Goal: Task Accomplishment & Management: Complete application form

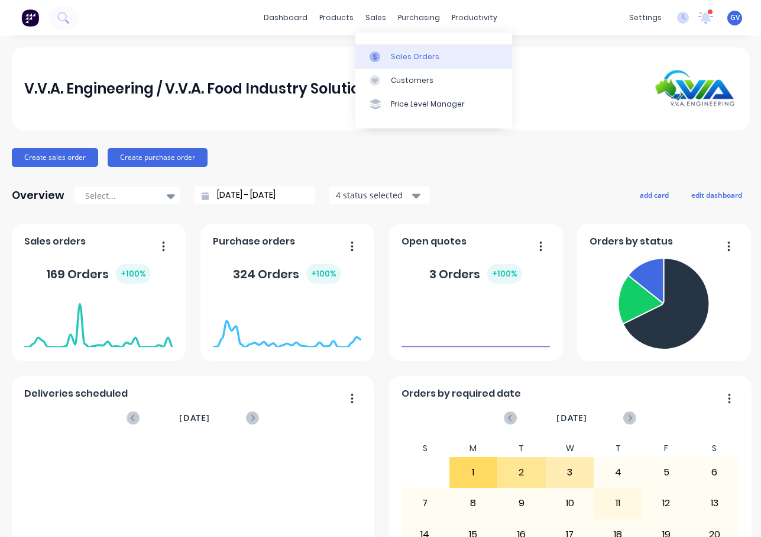
click at [404, 58] on div "Sales Orders" at bounding box center [415, 56] width 49 height 11
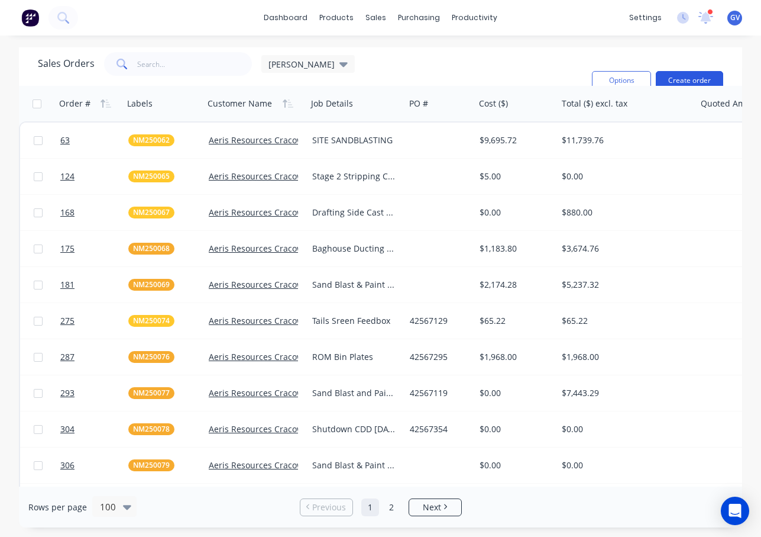
click at [687, 76] on button "Create order" at bounding box center [689, 80] width 67 height 19
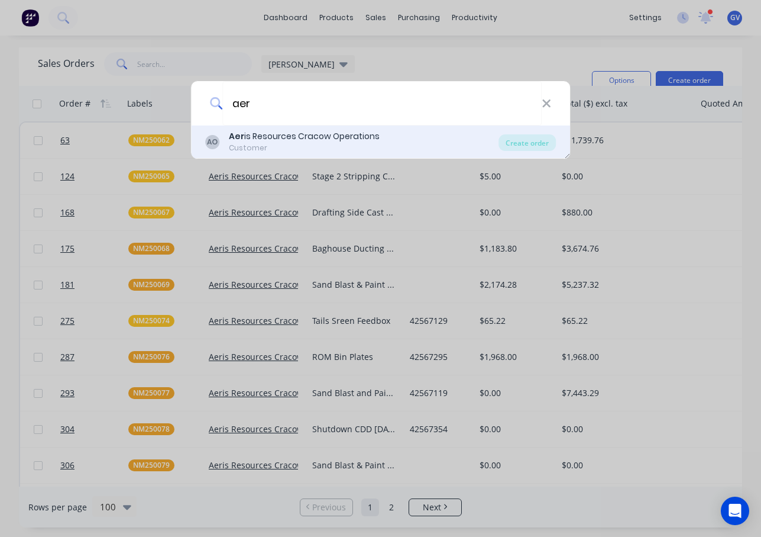
type input "aer"
click at [275, 135] on div "Aer is Resources Cracow Operations" at bounding box center [304, 136] width 151 height 12
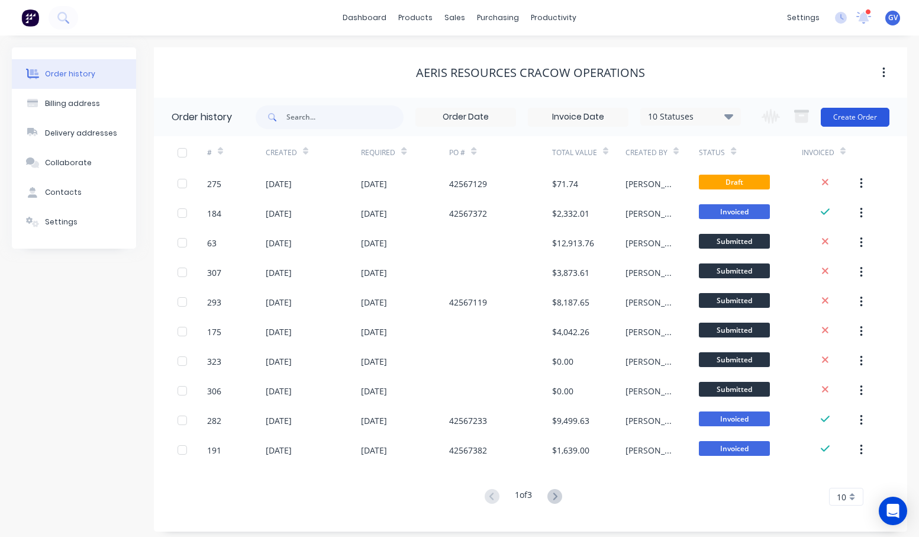
click at [761, 116] on button "Create Order" at bounding box center [854, 117] width 69 height 19
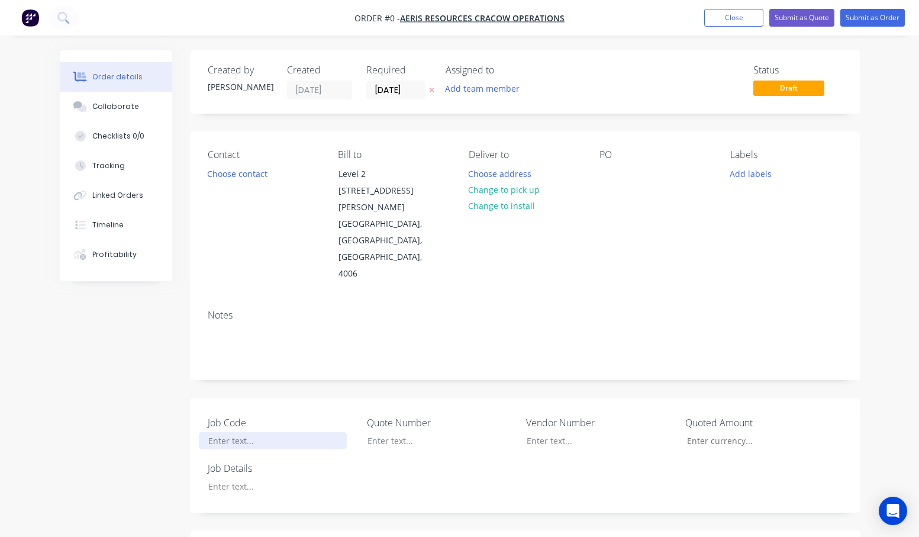
click at [227, 432] on div at bounding box center [273, 440] width 148 height 17
click at [237, 452] on div "Order details Collaborate Checklists 0/0 Tracking Linked Orders Timeline Profit…" at bounding box center [459, 482] width 823 height 864
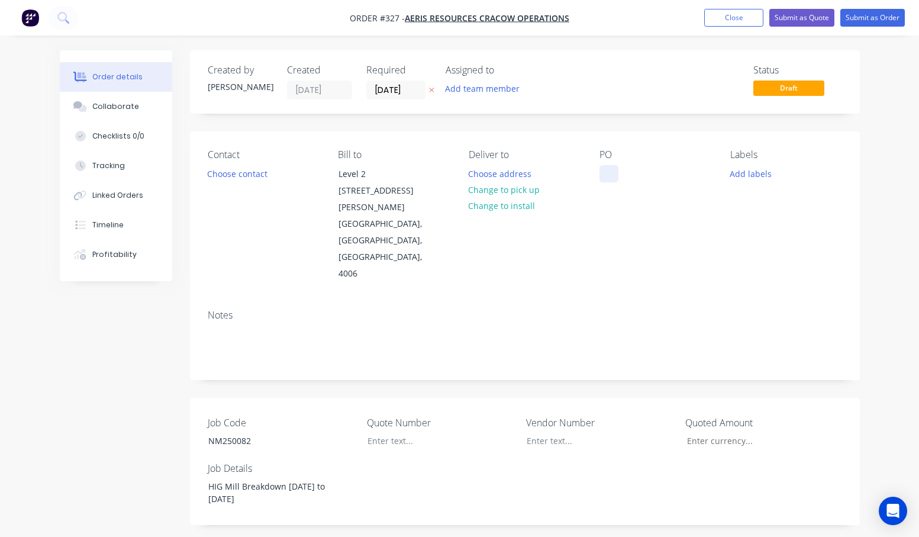
click at [608, 170] on div at bounding box center [608, 173] width 19 height 17
drag, startPoint x: 235, startPoint y: 412, endPoint x: 192, endPoint y: 418, distance: 44.2
click at [192, 418] on div "Job Code NM250082 Quote Number Vendor Number Quoted Amount Job Details HIG Mill…" at bounding box center [525, 461] width 670 height 127
copy div "NM250082"
click at [750, 175] on button "Add labels" at bounding box center [750, 173] width 54 height 16
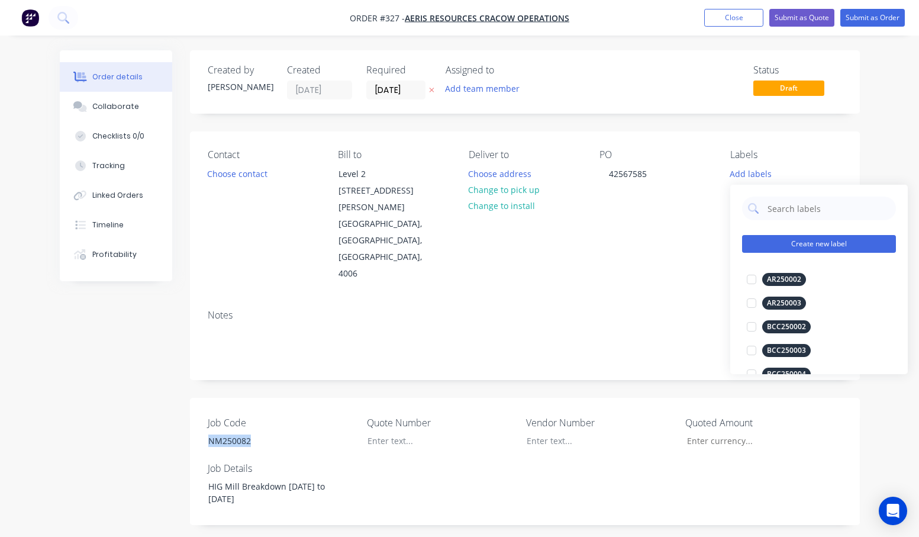
click at [761, 243] on button "Create new label" at bounding box center [819, 244] width 154 height 18
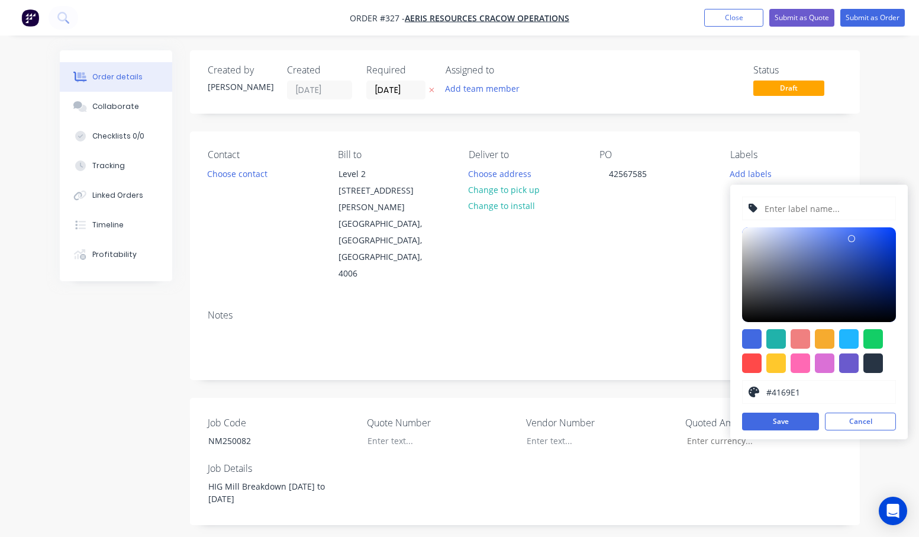
click at [761, 206] on input "text" at bounding box center [826, 208] width 126 height 22
paste input "NM250082"
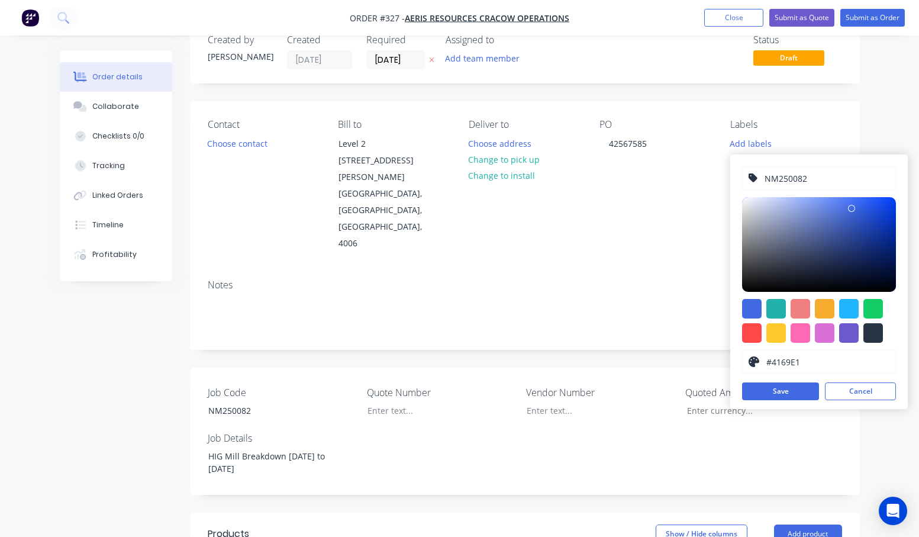
scroll to position [59, 0]
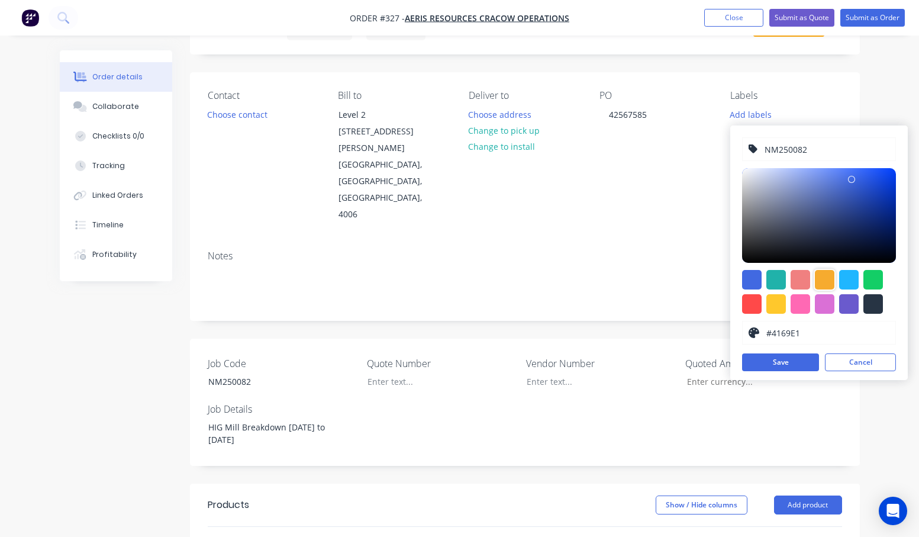
type input "NM250082"
click at [761, 275] on div at bounding box center [825, 280] width 20 height 20
type input "#F6AB2F"
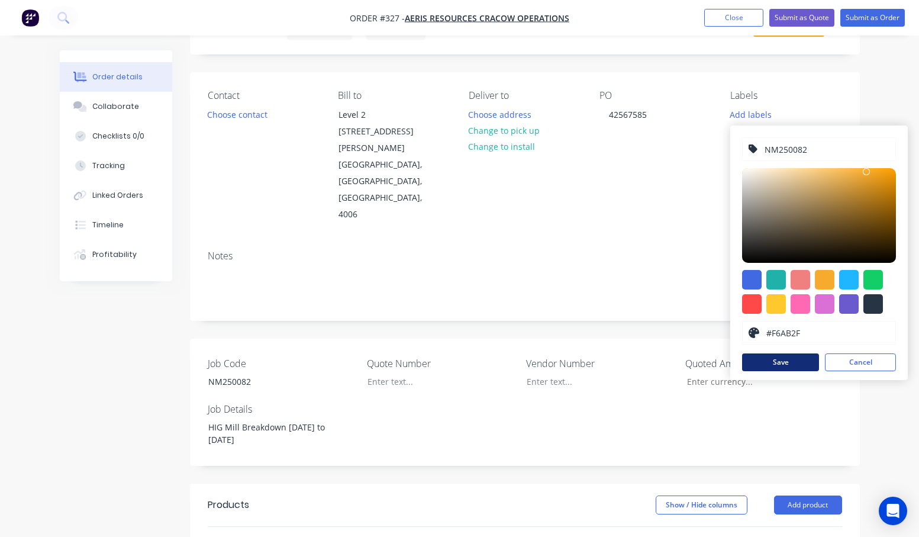
click at [761, 364] on button "Save" at bounding box center [780, 362] width 77 height 18
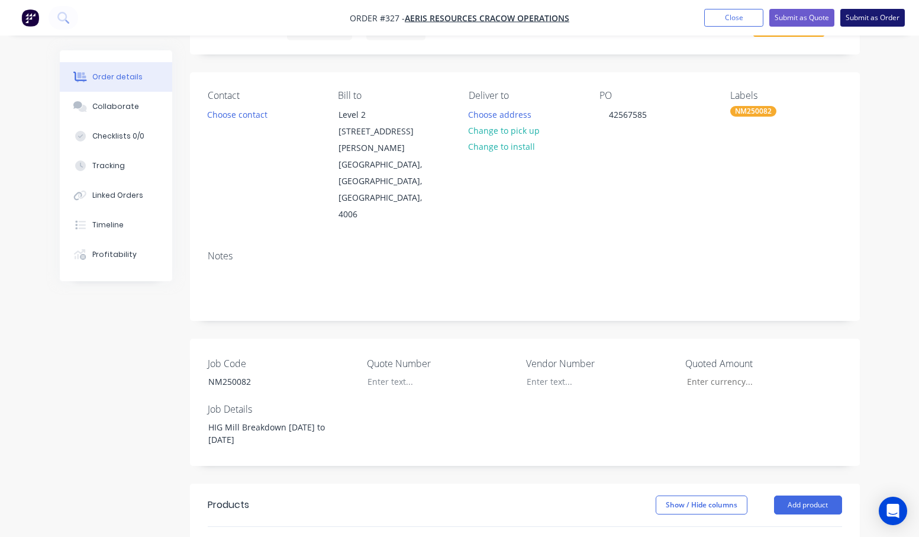
click at [761, 15] on button "Submit as Order" at bounding box center [872, 18] width 64 height 18
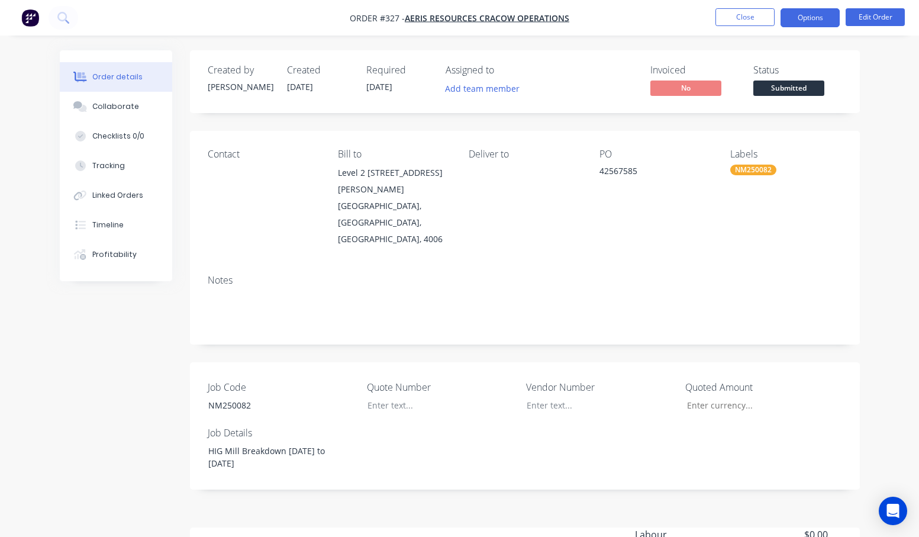
click at [761, 17] on button "Options" at bounding box center [809, 17] width 59 height 19
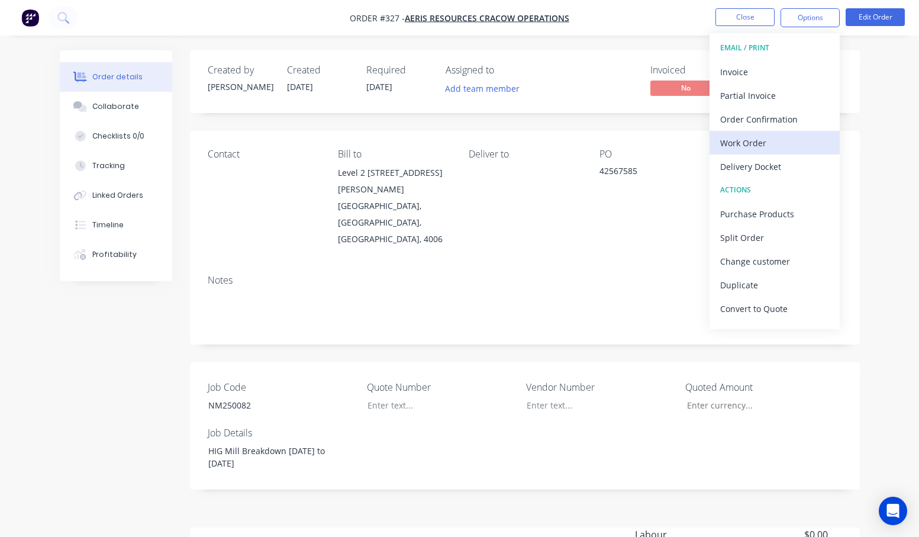
click at [745, 140] on div "Work Order" at bounding box center [774, 142] width 109 height 17
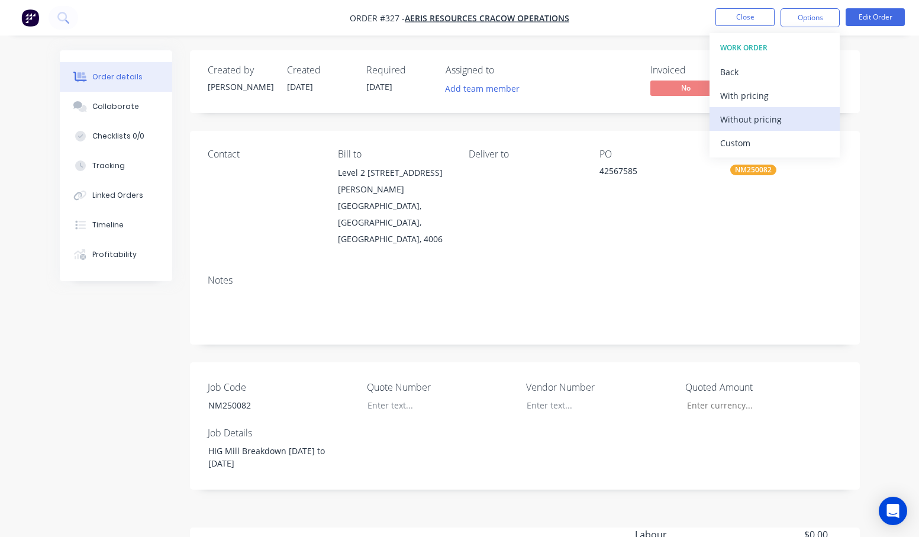
click at [744, 116] on div "Without pricing" at bounding box center [774, 119] width 109 height 17
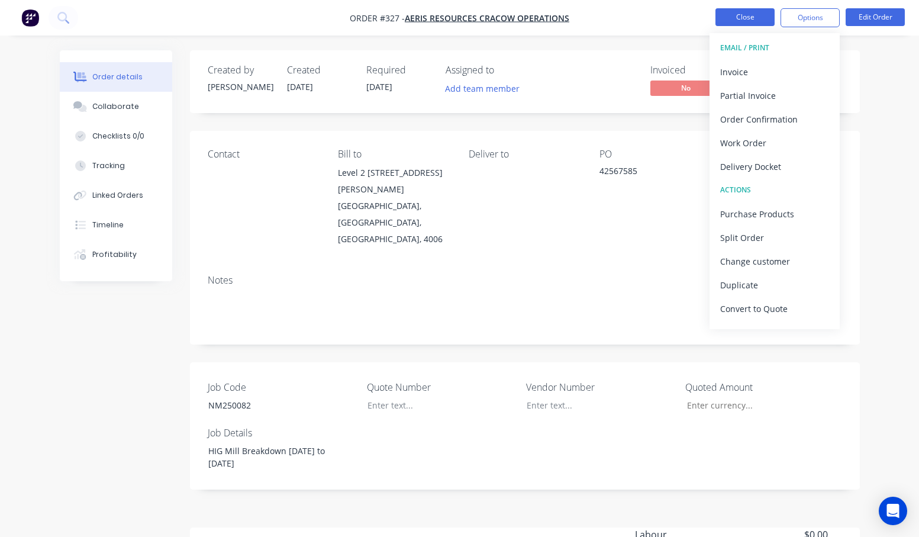
click at [748, 16] on button "Close" at bounding box center [744, 17] width 59 height 18
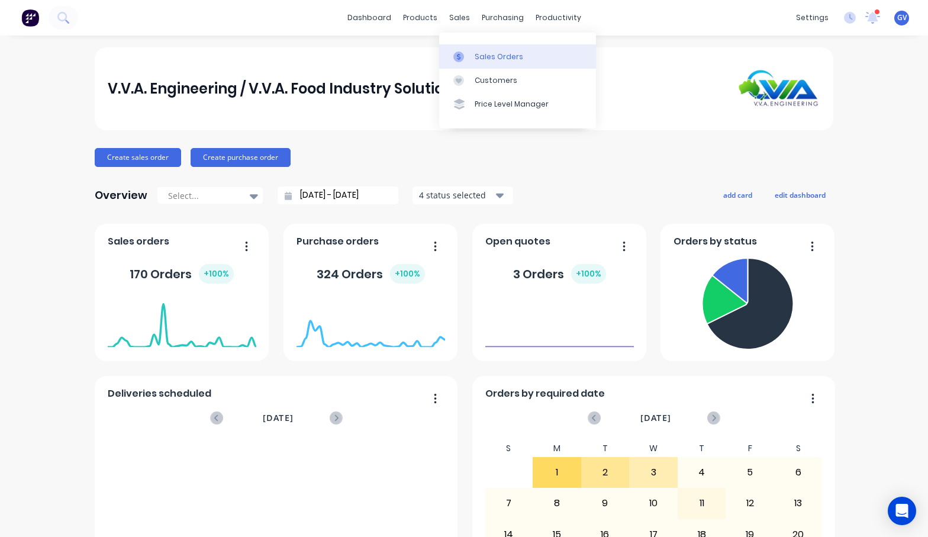
click at [492, 57] on div "Sales Orders" at bounding box center [498, 56] width 49 height 11
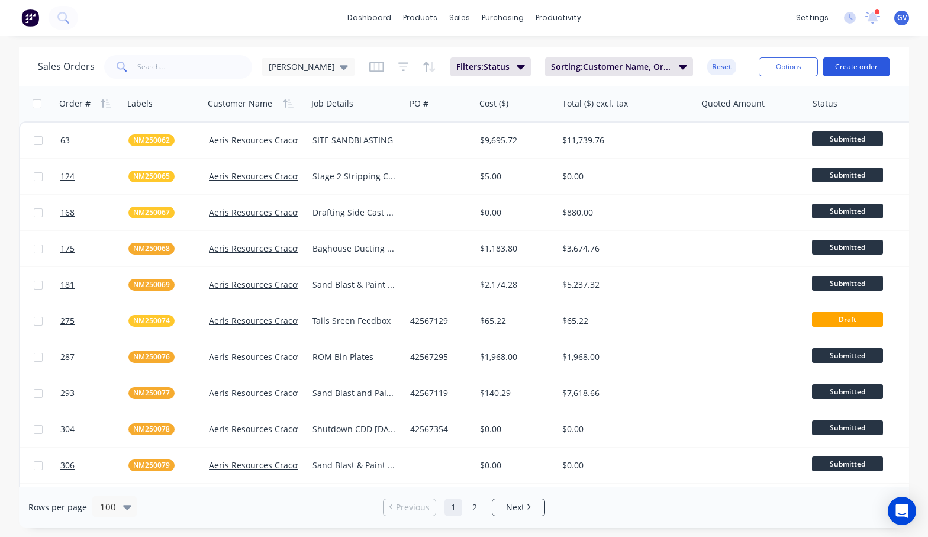
click at [857, 64] on button "Create order" at bounding box center [855, 66] width 67 height 19
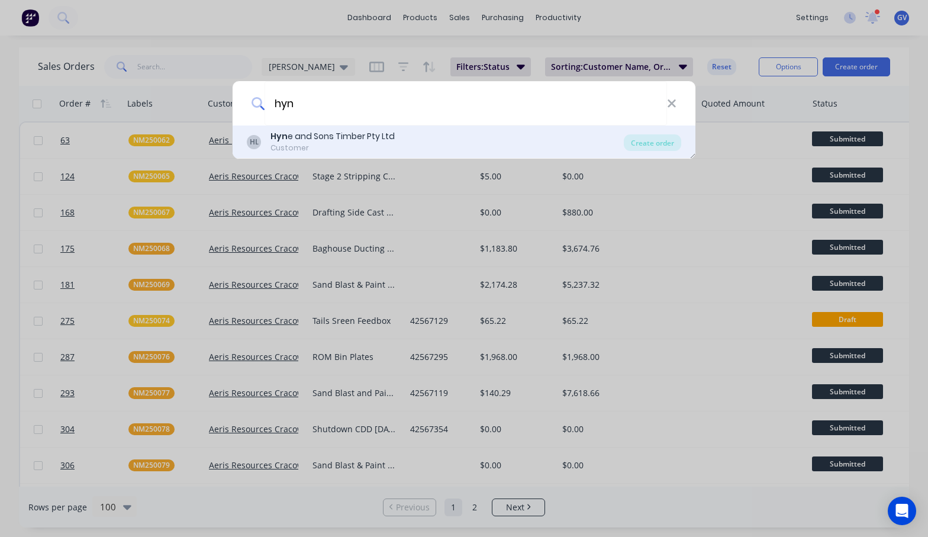
type input "hyn"
click at [323, 133] on div "Hyn e and Sons Timber Pty Ltd" at bounding box center [332, 136] width 124 height 12
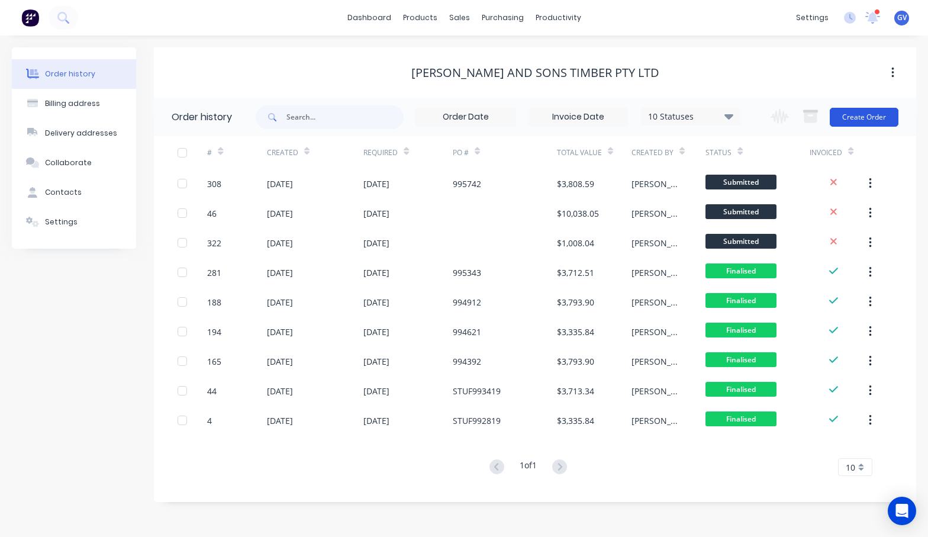
click at [861, 116] on button "Create Order" at bounding box center [863, 117] width 69 height 19
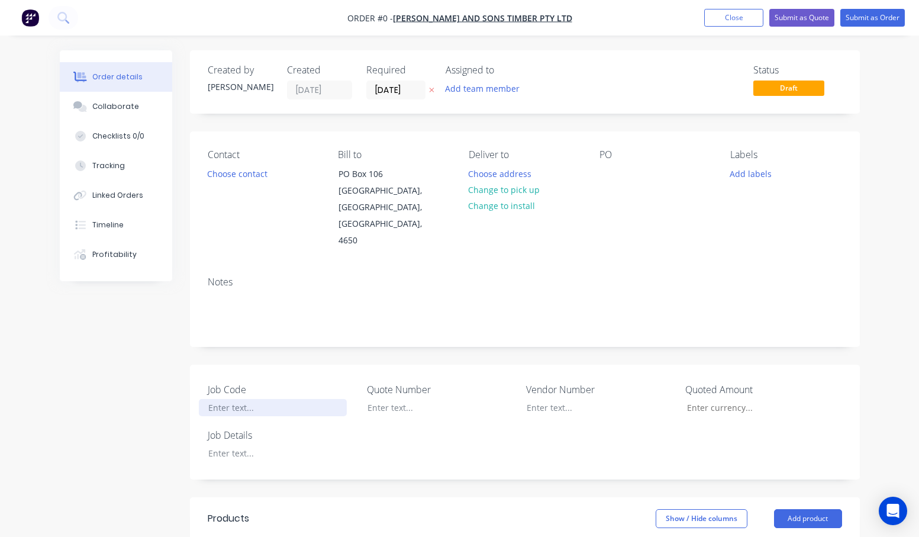
click at [238, 399] on div at bounding box center [273, 407] width 148 height 17
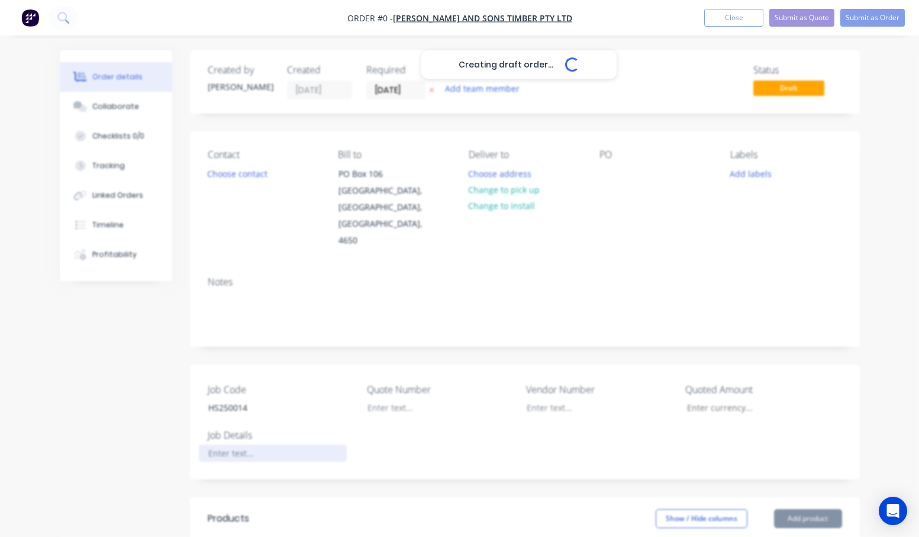
click at [227, 441] on div "Creating draft order... Loading... Order details Collaborate Checklists 0/0 Tra…" at bounding box center [459, 465] width 823 height 831
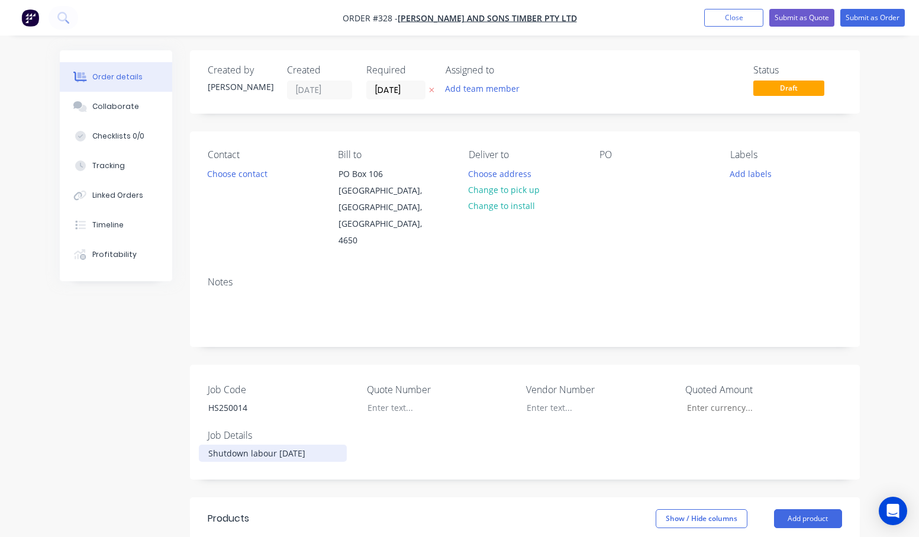
click at [251, 444] on div "Shutdown labour [DATE]" at bounding box center [273, 452] width 148 height 17
click at [608, 170] on div at bounding box center [608, 173] width 19 height 17
drag, startPoint x: 256, startPoint y: 392, endPoint x: 193, endPoint y: 395, distance: 62.7
click at [193, 395] on div "Job Code HS250014 Quote Number Vendor Number Quoted Amount Job Details Shutdown…" at bounding box center [525, 421] width 670 height 115
copy div "HS250014"
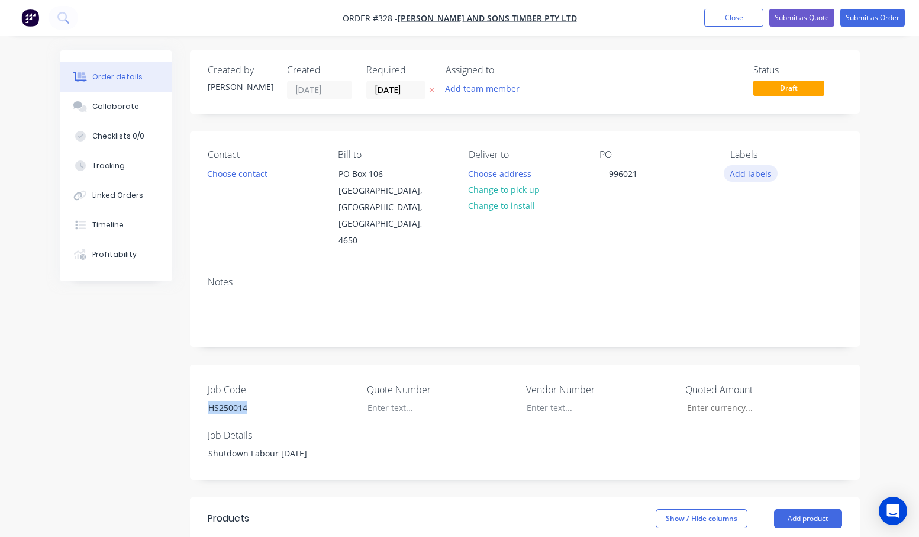
click at [749, 174] on button "Add labels" at bounding box center [750, 173] width 54 height 16
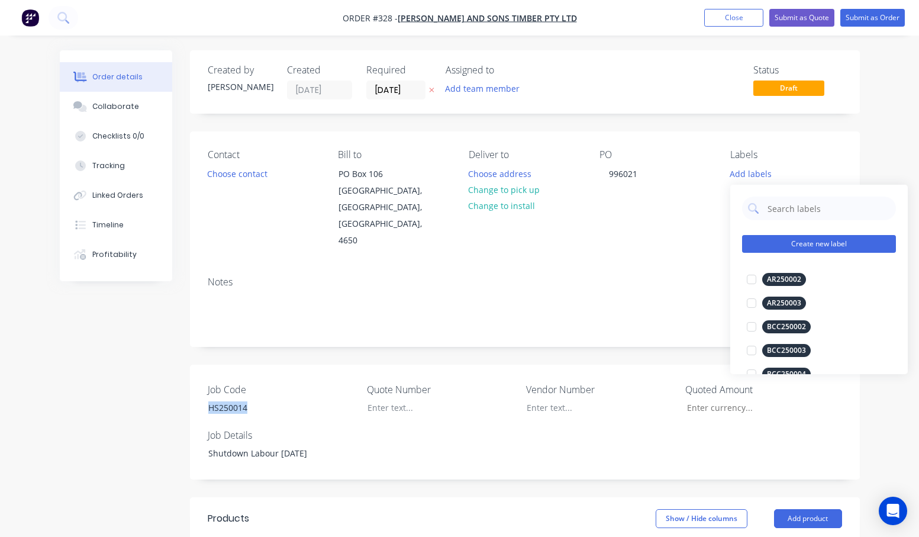
click at [781, 240] on button "Create new label" at bounding box center [819, 244] width 154 height 18
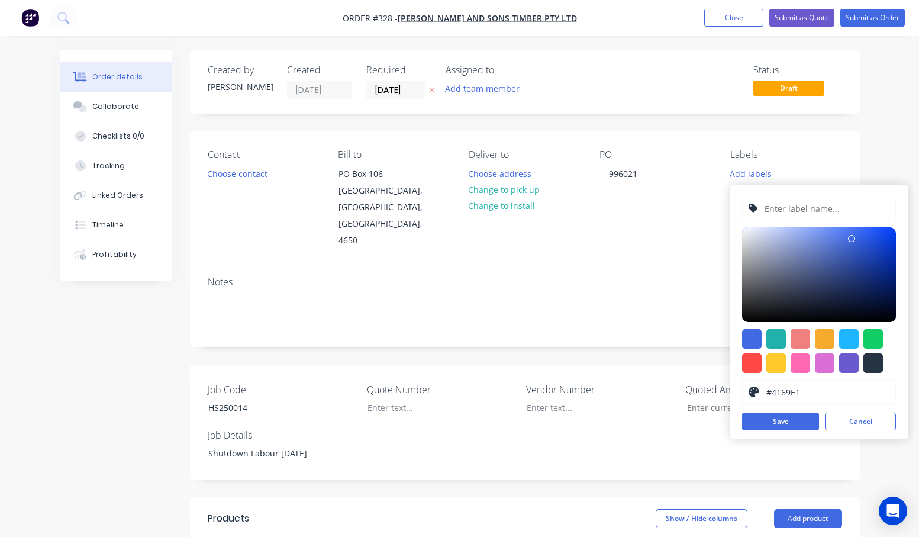
click at [780, 204] on input "text" at bounding box center [826, 208] width 126 height 22
paste input "HS250014"
type input "HS250014"
click at [870, 366] on div at bounding box center [873, 363] width 20 height 20
type input "#273444"
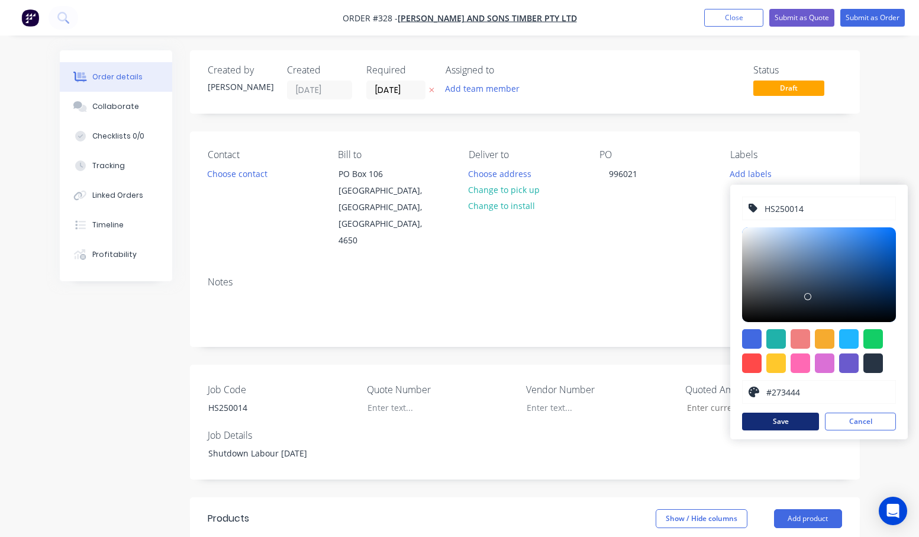
click at [775, 419] on button "Save" at bounding box center [780, 421] width 77 height 18
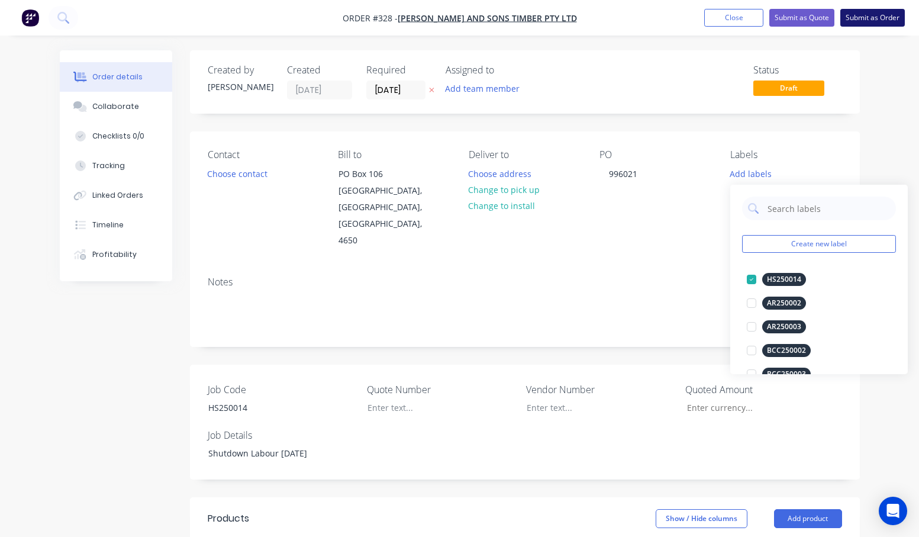
click at [864, 14] on button "Submit as Order" at bounding box center [872, 18] width 64 height 18
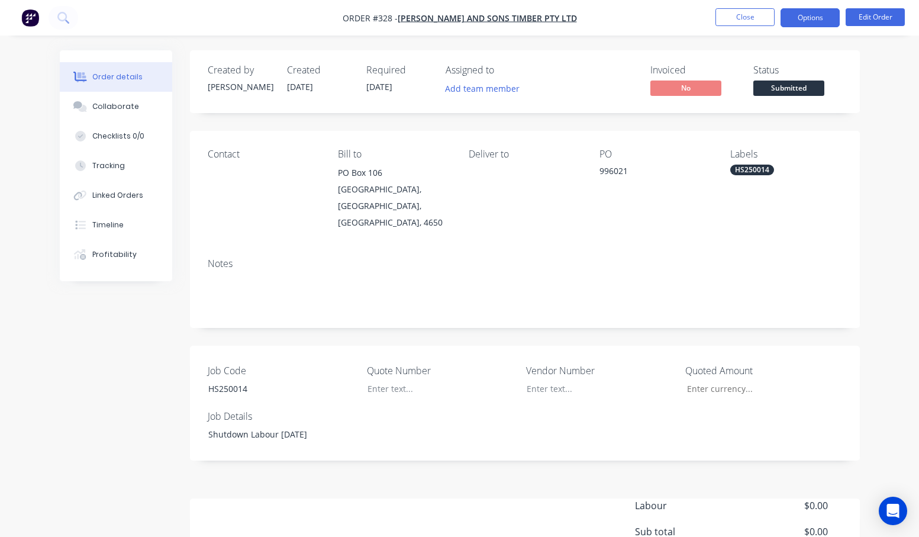
click at [810, 17] on button "Options" at bounding box center [809, 17] width 59 height 19
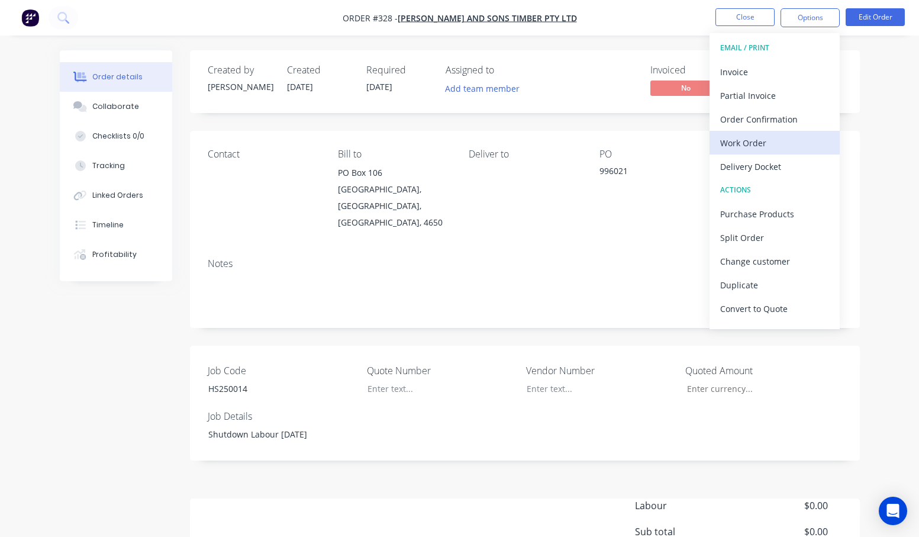
click at [742, 141] on div "Work Order" at bounding box center [774, 142] width 109 height 17
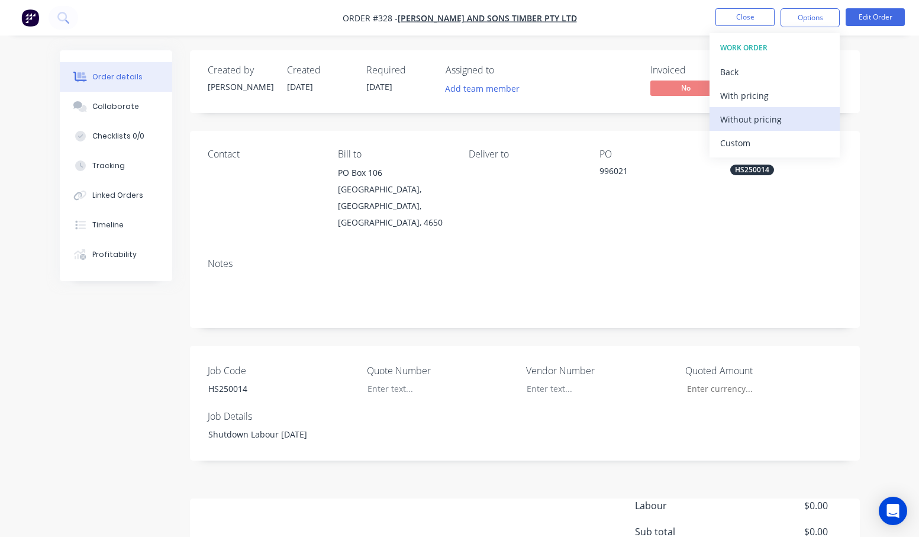
click at [757, 118] on div "Without pricing" at bounding box center [774, 119] width 109 height 17
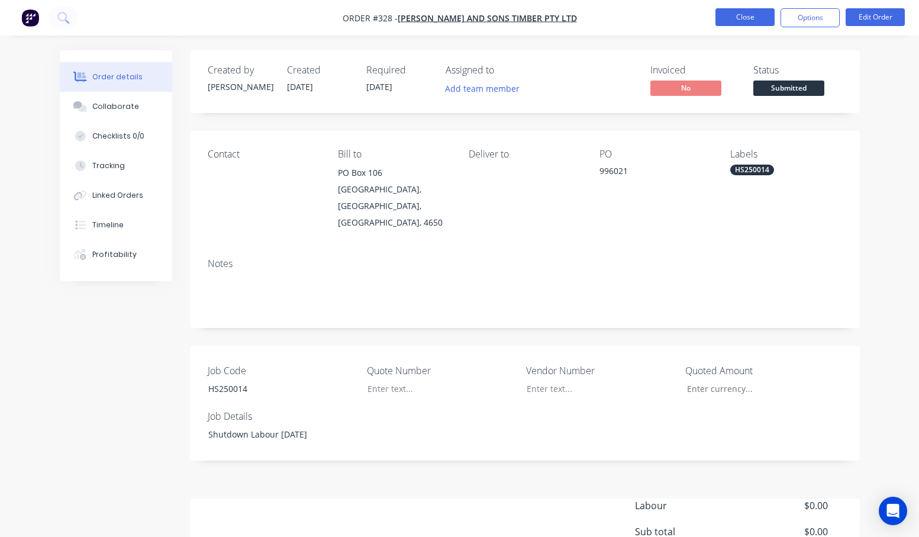
click at [742, 11] on button "Close" at bounding box center [744, 17] width 59 height 18
